Goal: Task Accomplishment & Management: Complete application form

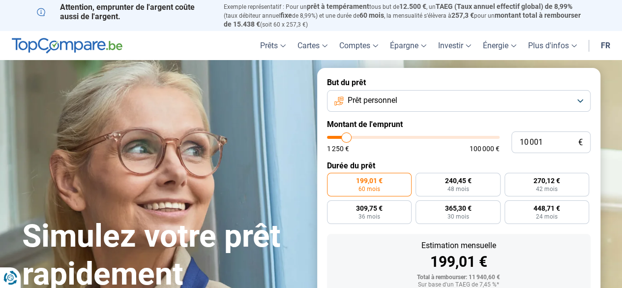
type input "19 500"
type input "19500"
type input "28 750"
type input "28750"
type input "32 500"
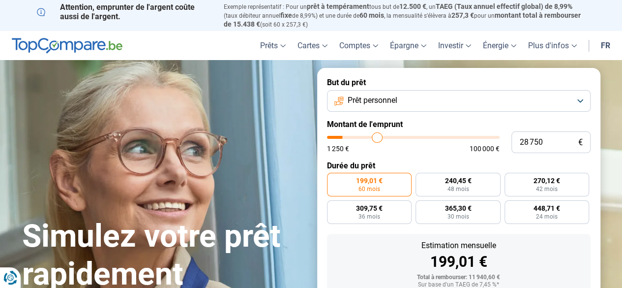
type input "32500"
type input "40 250"
type input "40250"
type input "50 250"
type input "50250"
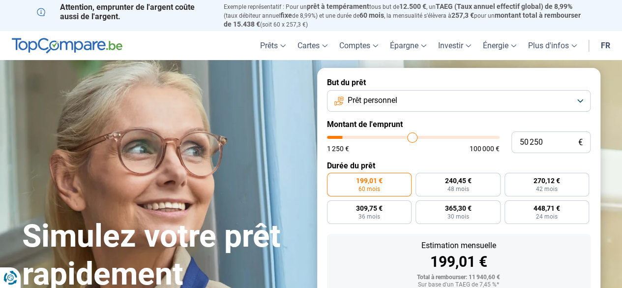
type input "57 000"
type input "57000"
type input "70 000"
type input "70000"
type input "75 250"
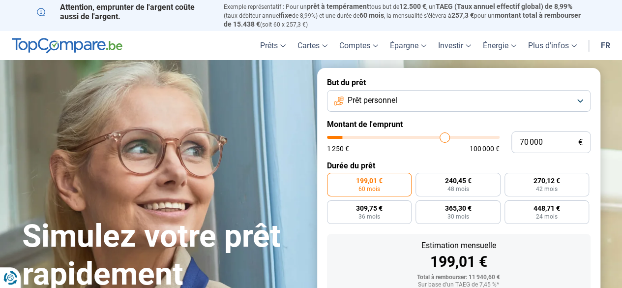
type input "75250"
type input "77 500"
type input "77500"
type input "80 750"
type input "80750"
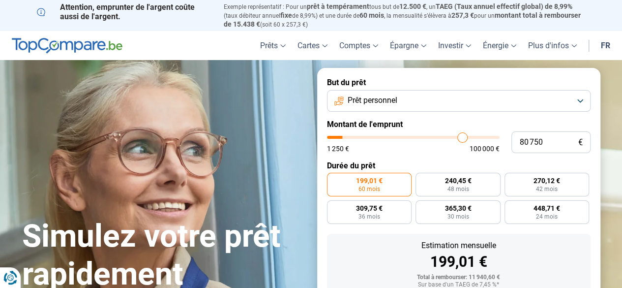
type input "84 750"
type input "84750"
type input "85 250"
type input "85250"
type input "86 000"
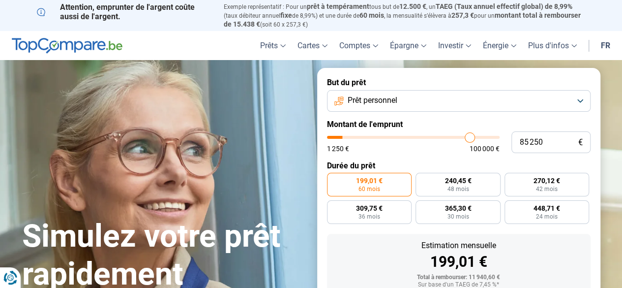
type input "86000"
type input "88 250"
type input "88250"
type input "91 750"
type input "91750"
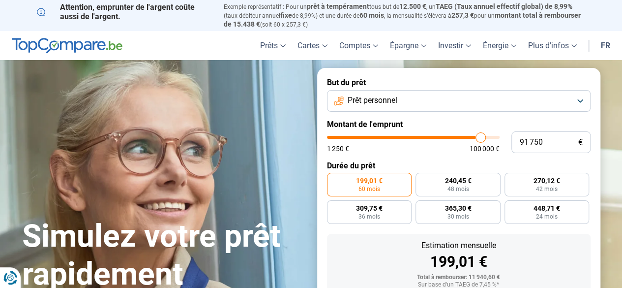
type input "93 500"
type input "93500"
type input "96 000"
type input "96000"
type input "98 500"
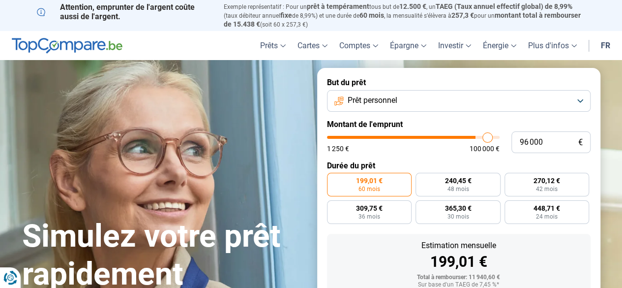
type input "98500"
type input "100 000"
drag, startPoint x: 350, startPoint y: 139, endPoint x: 504, endPoint y: 142, distance: 153.5
type input "100000"
click at [500, 139] on input "range" at bounding box center [413, 137] width 173 height 3
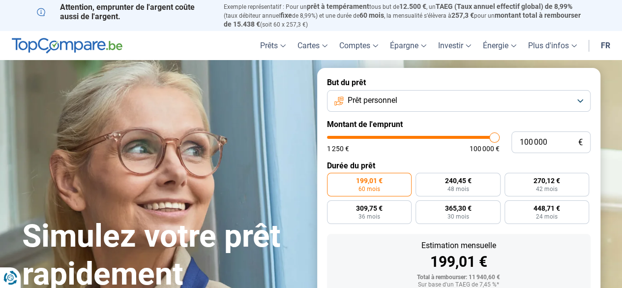
radio input "false"
type input "9 750"
type input "9750"
type input "17 750"
type input "17750"
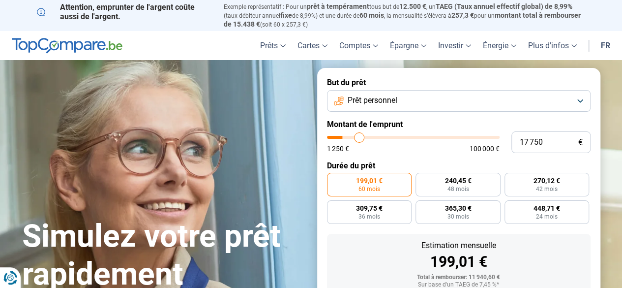
type input "28 500"
type input "28500"
type input "38 000"
type input "38000"
type input "55 250"
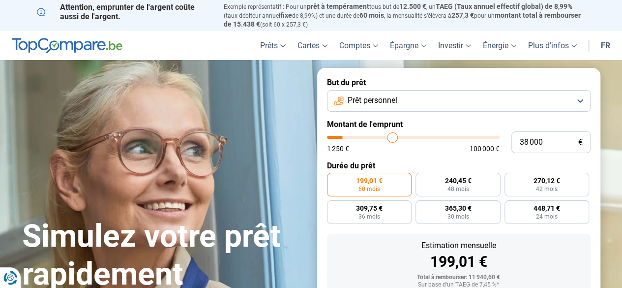
type input "55250"
type input "72 500"
type input "72500"
type input "93 250"
type input "93250"
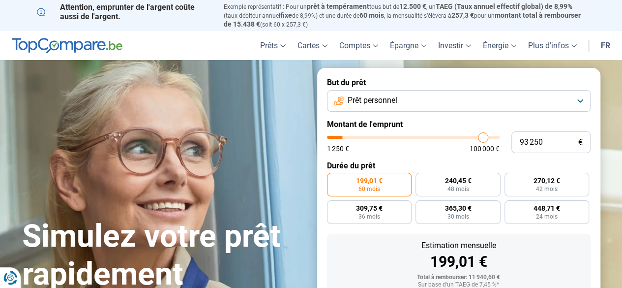
type input "100 000"
drag, startPoint x: 345, startPoint y: 137, endPoint x: 596, endPoint y: 139, distance: 251.4
type input "100000"
click at [500, 139] on input "range" at bounding box center [413, 137] width 173 height 3
radio input "false"
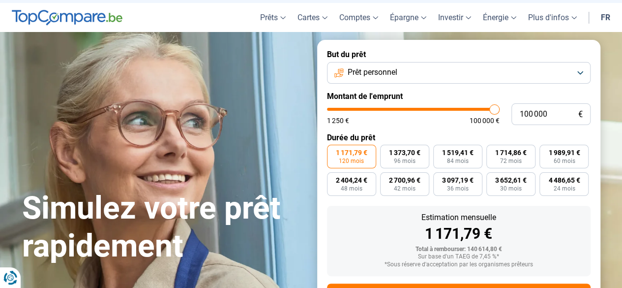
click at [569, 97] on form "But du prêt Prêt personnel Montant de l'emprunt 100 000 € 1 250 € 100 000 € Dur…" at bounding box center [458, 191] width 283 height 303
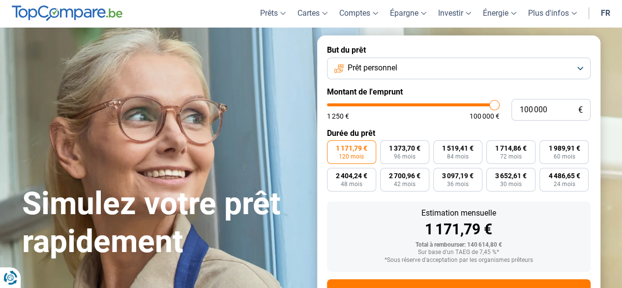
scroll to position [75, 0]
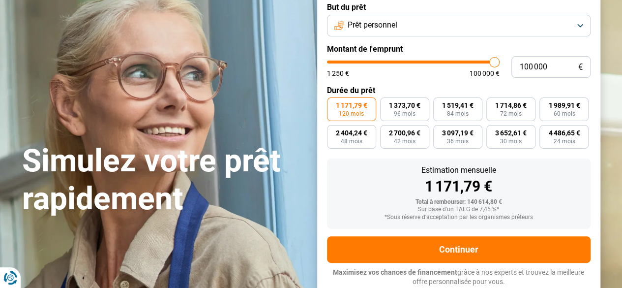
click at [585, 25] on button "Prêt personnel" at bounding box center [459, 26] width 264 height 22
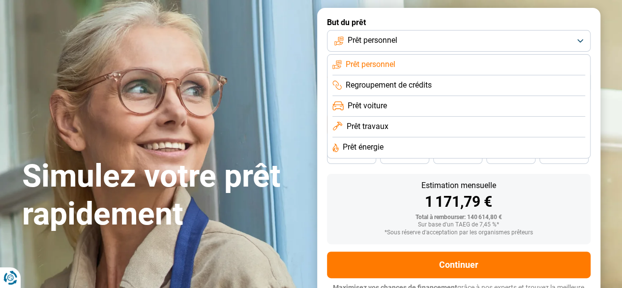
scroll to position [26, 0]
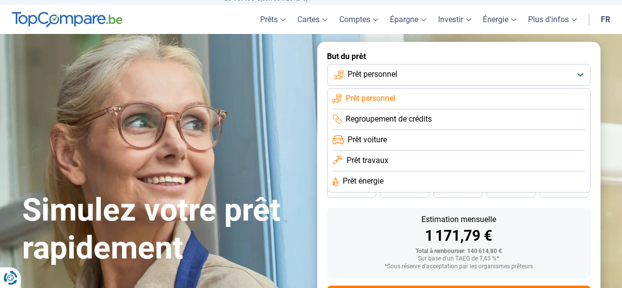
click at [426, 70] on button "Prêt personnel" at bounding box center [459, 75] width 264 height 22
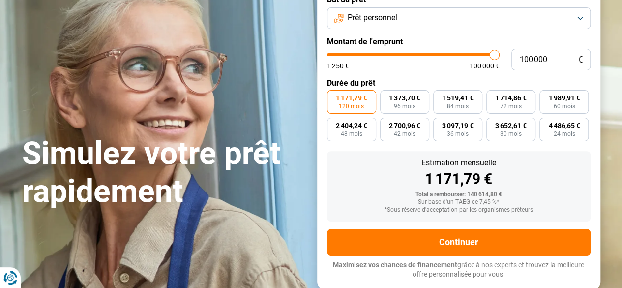
scroll to position [124, 0]
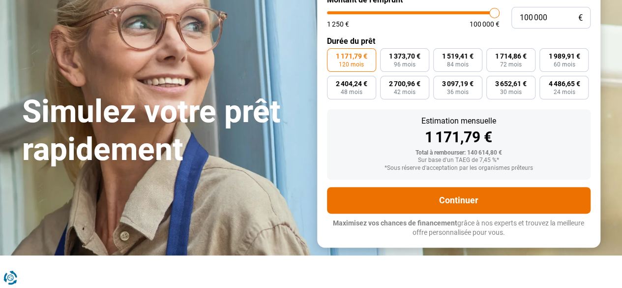
click at [445, 202] on button "Continuer" at bounding box center [459, 200] width 264 height 27
click at [470, 204] on button "Continuer" at bounding box center [459, 200] width 264 height 27
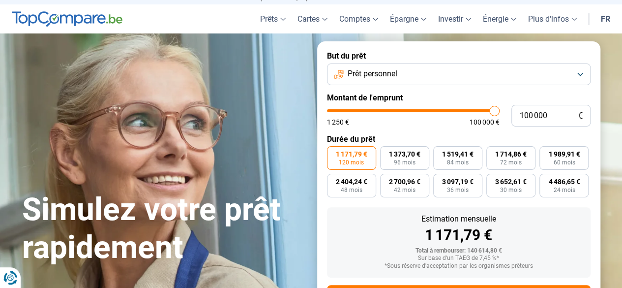
scroll to position [0, 0]
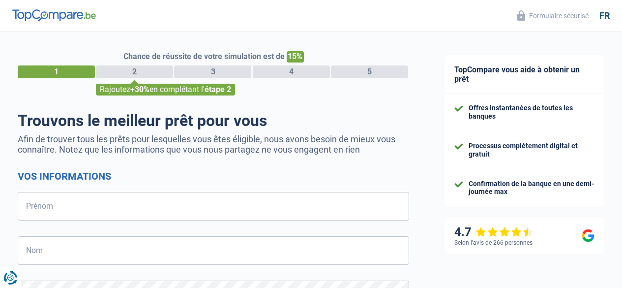
select select "32"
